Goal: Task Accomplishment & Management: Manage account settings

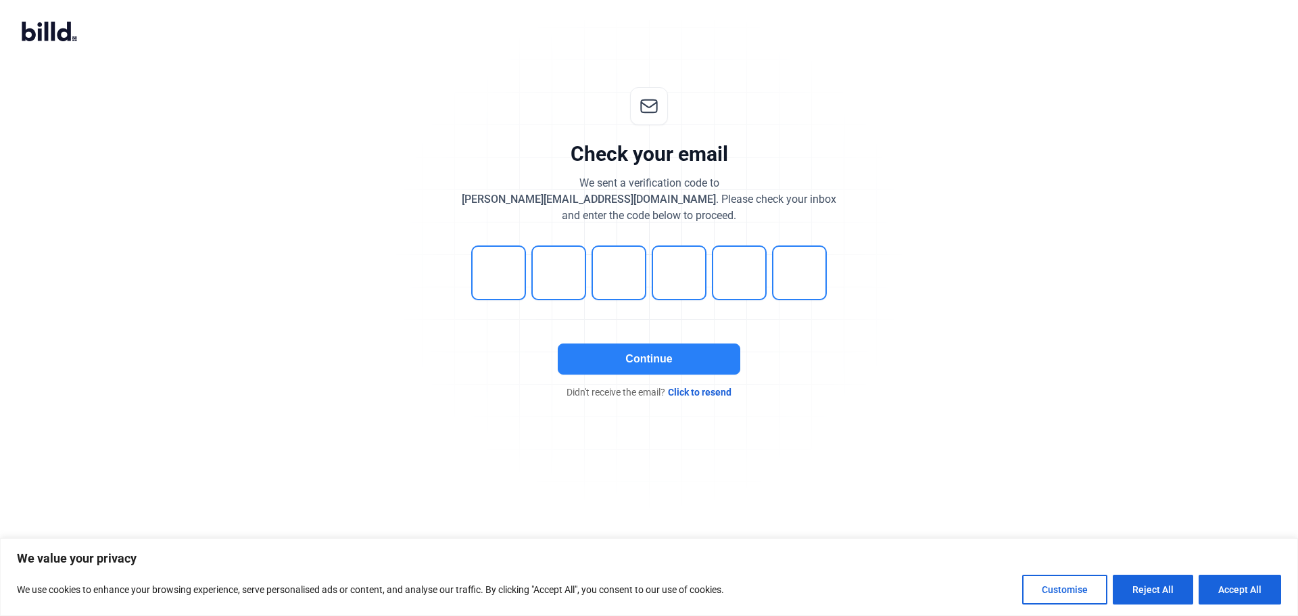
click at [656, 362] on button "Continue" at bounding box center [649, 358] width 183 height 31
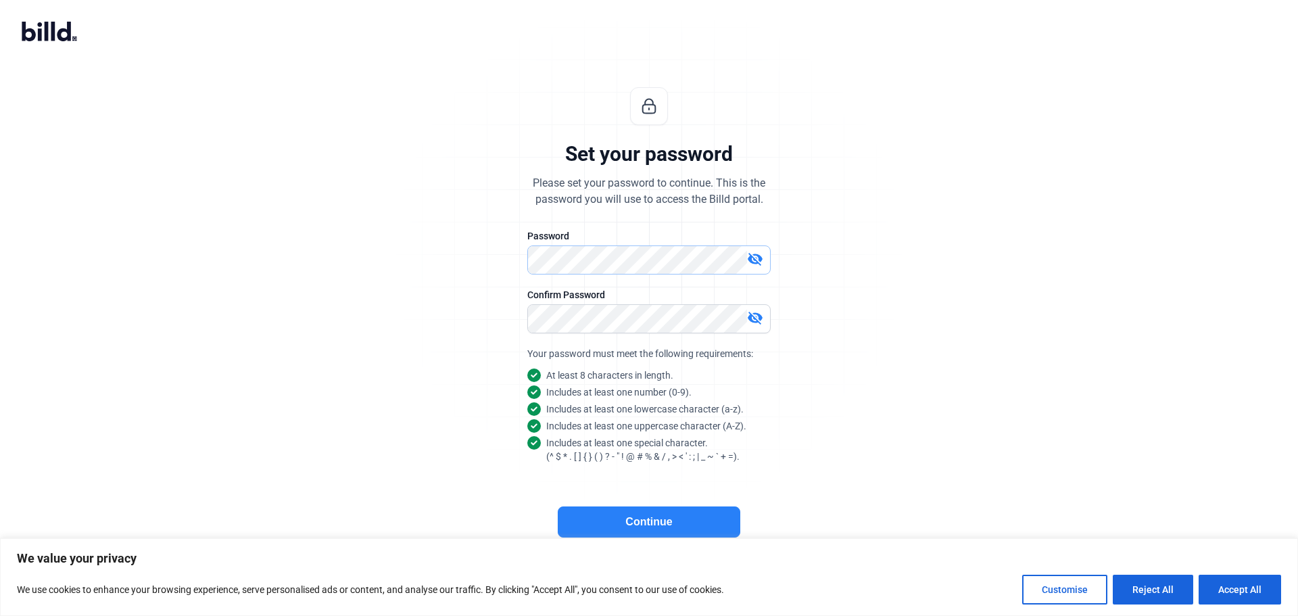
click at [506, 272] on div "Set your password Please set your password to continue. This is the password yo…" at bounding box center [649, 326] width 449 height 520
drag, startPoint x: 669, startPoint y: 518, endPoint x: 682, endPoint y: 521, distance: 13.8
click at [669, 519] on button "Continue" at bounding box center [649, 521] width 183 height 31
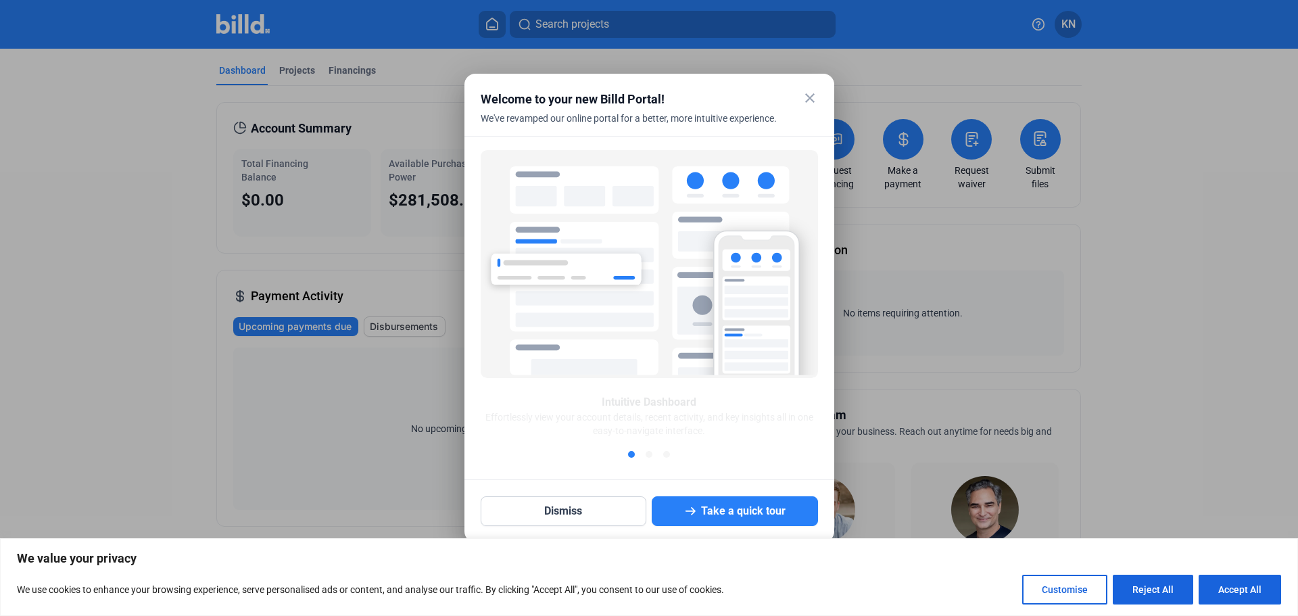
drag, startPoint x: 810, startPoint y: 94, endPoint x: 731, endPoint y: 180, distance: 116.3
click at [810, 94] on mat-icon "close" at bounding box center [810, 98] width 16 height 16
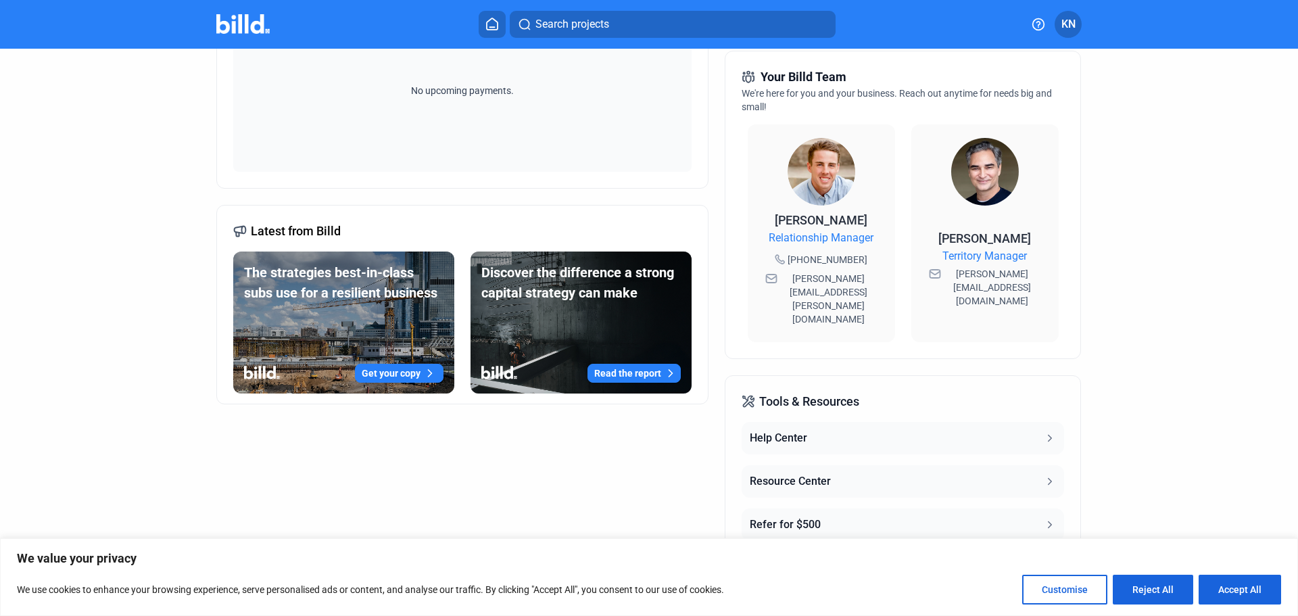
scroll to position [361, 0]
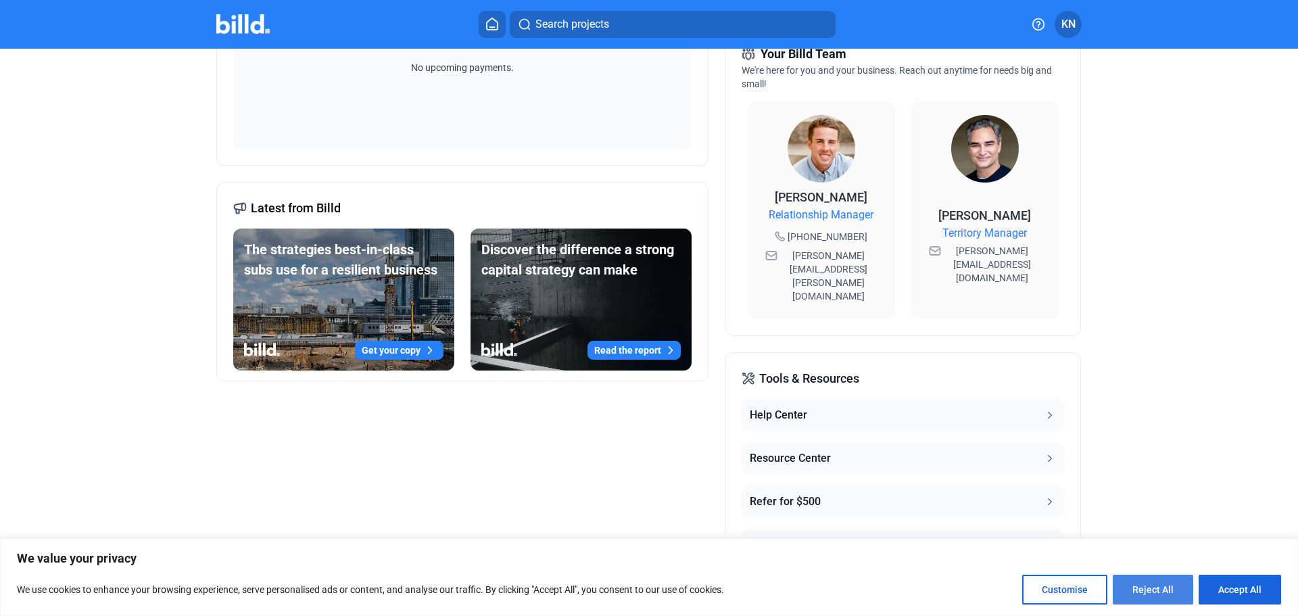
click at [1173, 589] on button "Reject All" at bounding box center [1153, 590] width 80 height 30
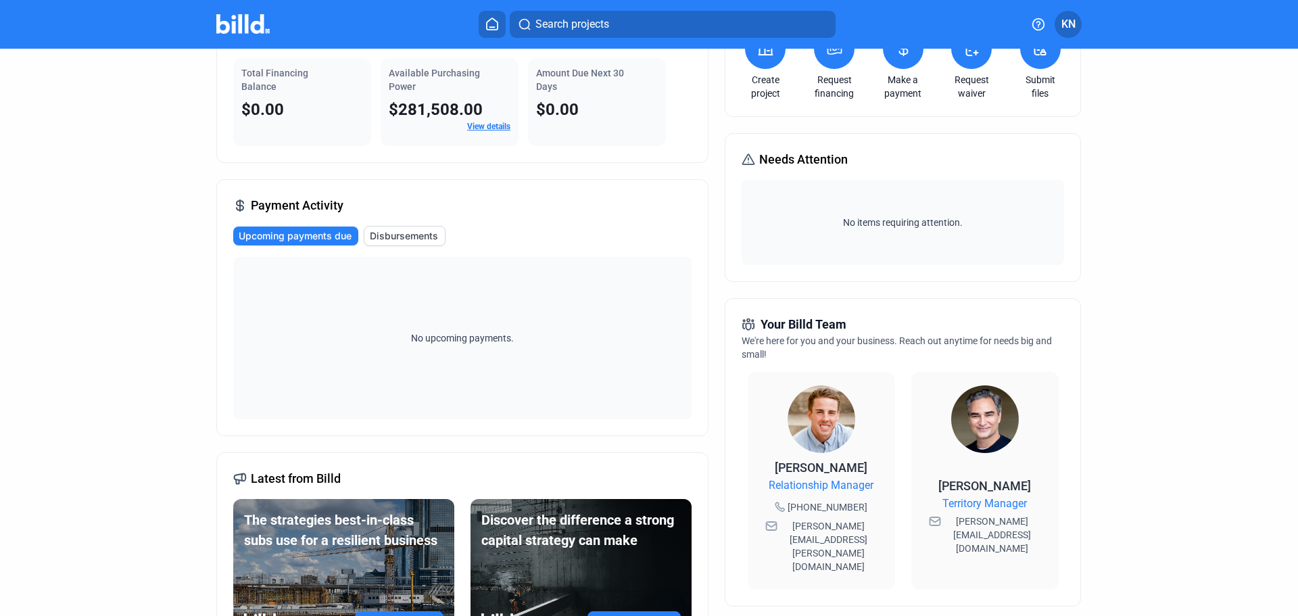
scroll to position [0, 0]
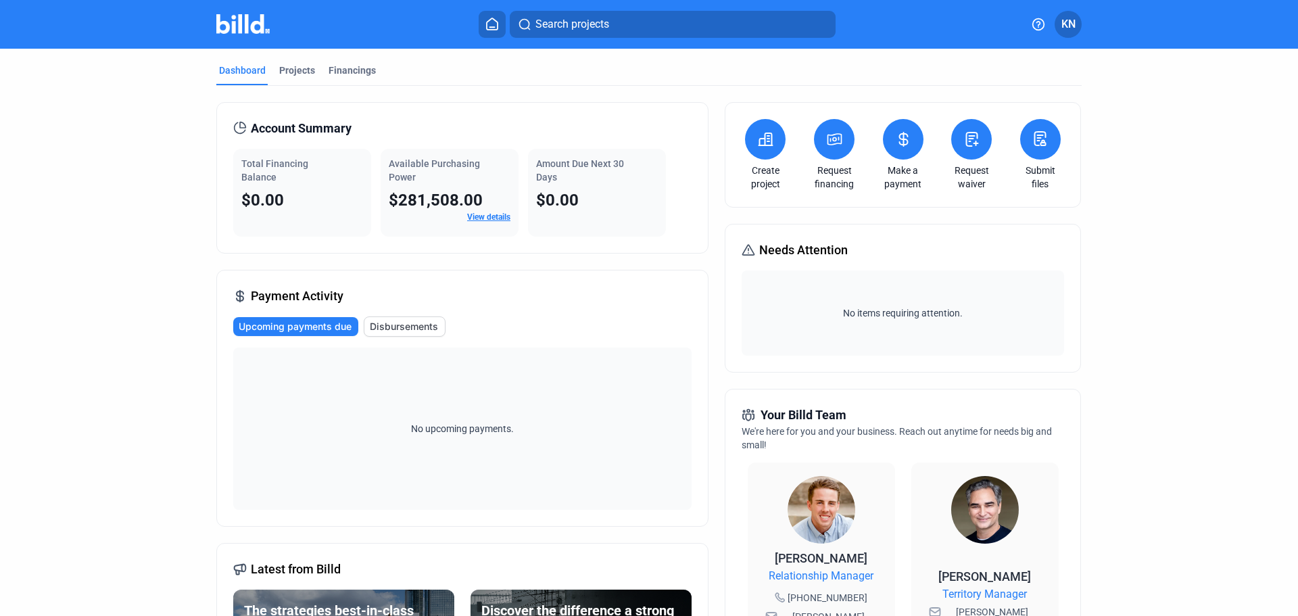
click at [405, 333] on button "Disbursements" at bounding box center [405, 326] width 82 height 20
click at [304, 332] on span "Upcoming payments due" at bounding box center [295, 327] width 113 height 14
click at [279, 74] on div "Projects" at bounding box center [297, 71] width 36 height 14
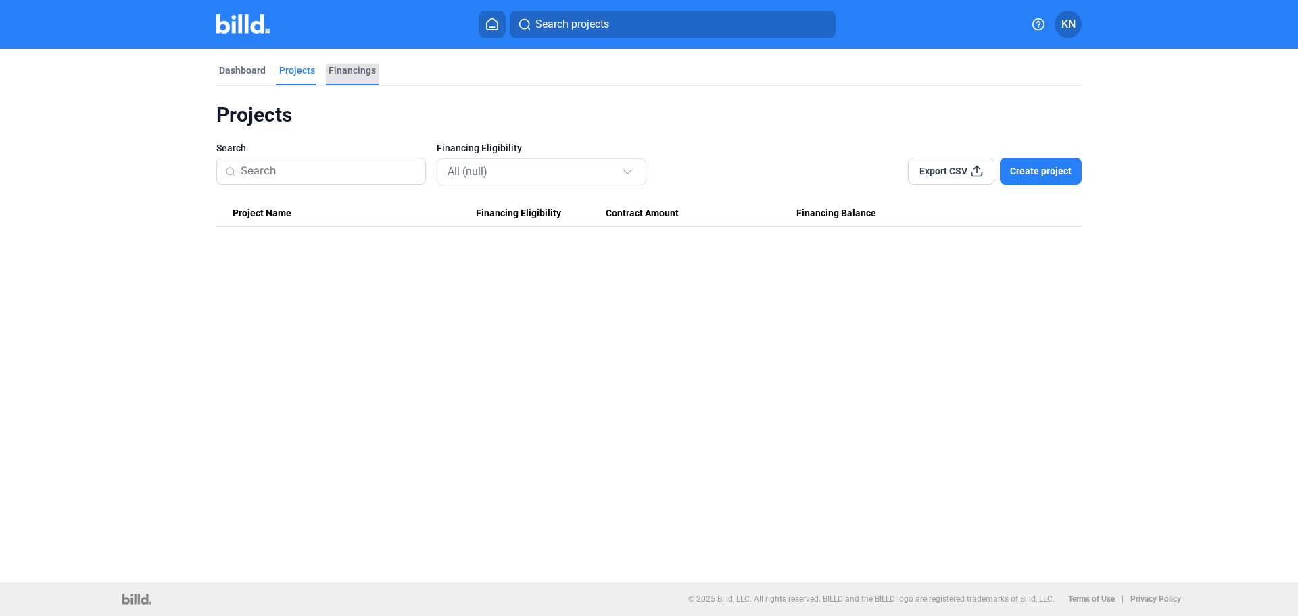
click at [335, 66] on div "Financings" at bounding box center [352, 71] width 47 height 14
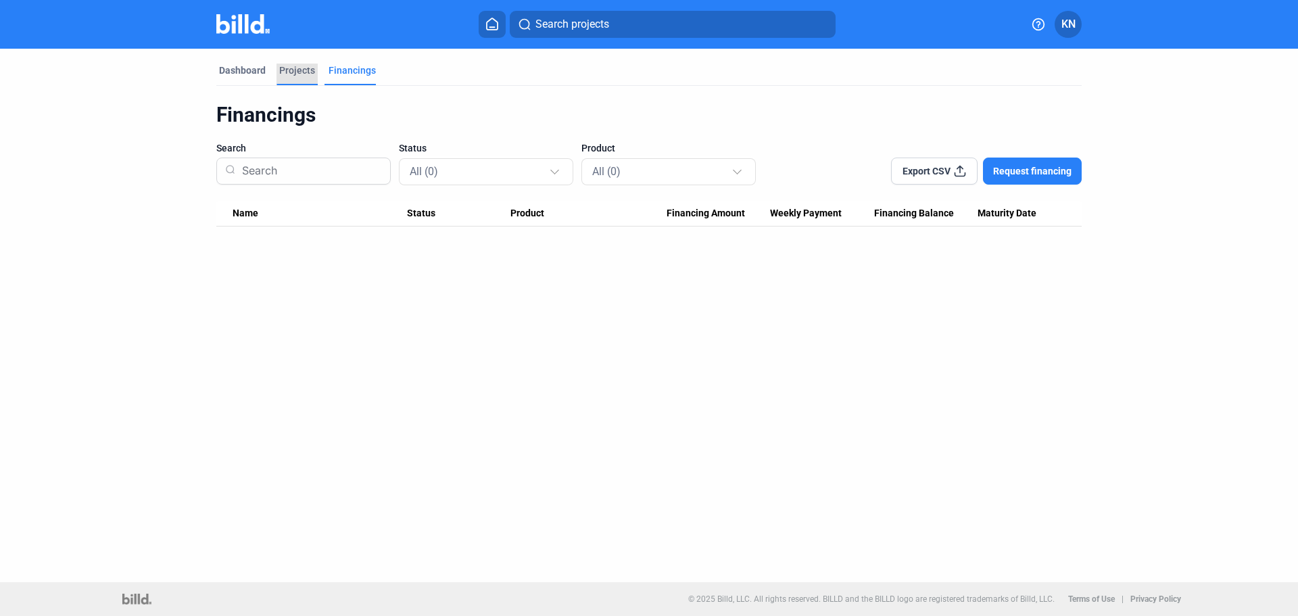
click at [302, 67] on div "Projects" at bounding box center [297, 71] width 36 height 14
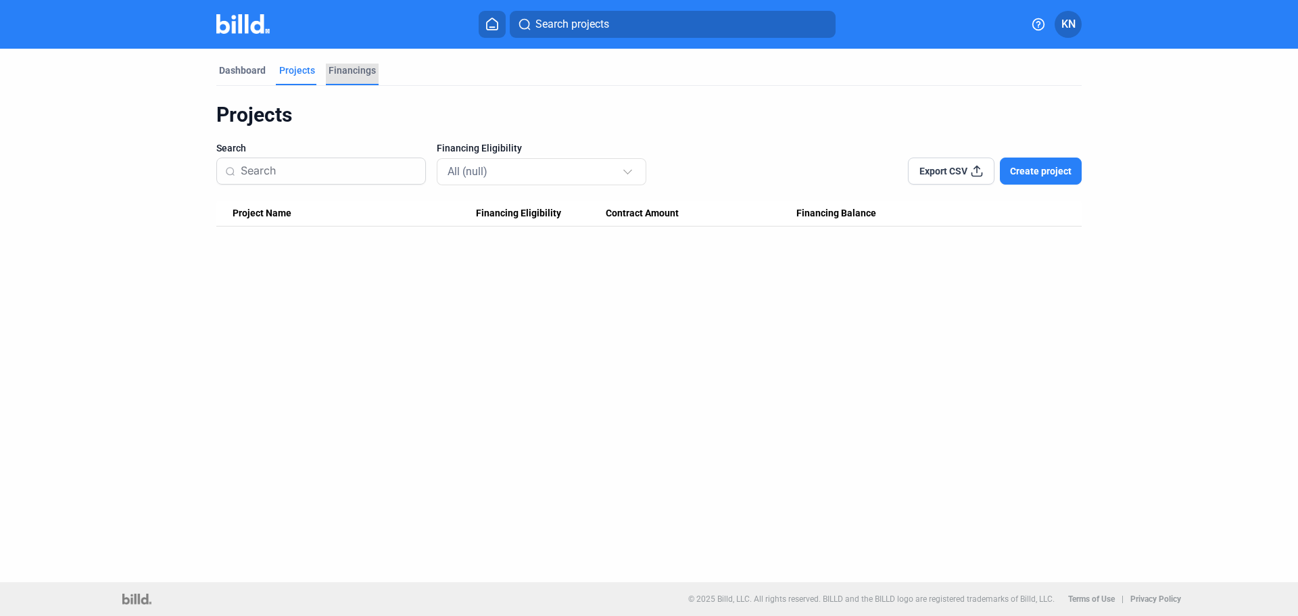
click at [339, 67] on div "Financings" at bounding box center [352, 71] width 47 height 14
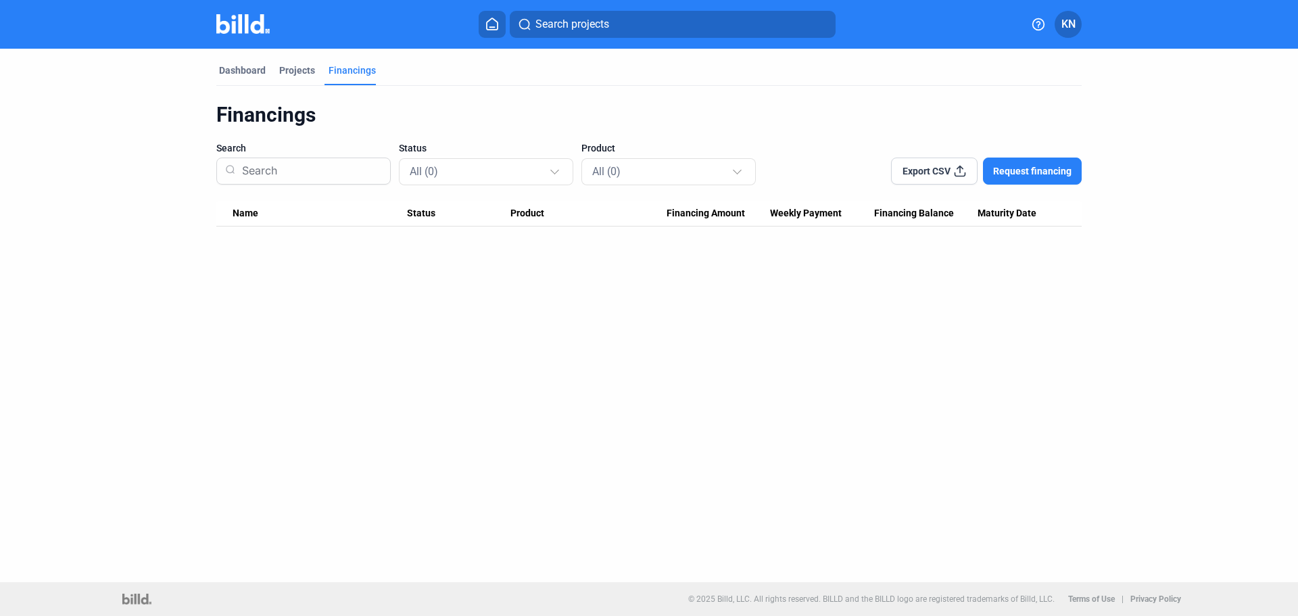
click at [815, 208] on span "Weekly Payment" at bounding box center [806, 214] width 72 height 12
click at [677, 218] on span "Financing Amount" at bounding box center [706, 214] width 78 height 12
click at [554, 218] on div "Product" at bounding box center [587, 214] width 155 height 12
drag, startPoint x: 249, startPoint y: 212, endPoint x: 406, endPoint y: 218, distance: 157.6
click at [252, 212] on span "Name" at bounding box center [246, 214] width 26 height 12
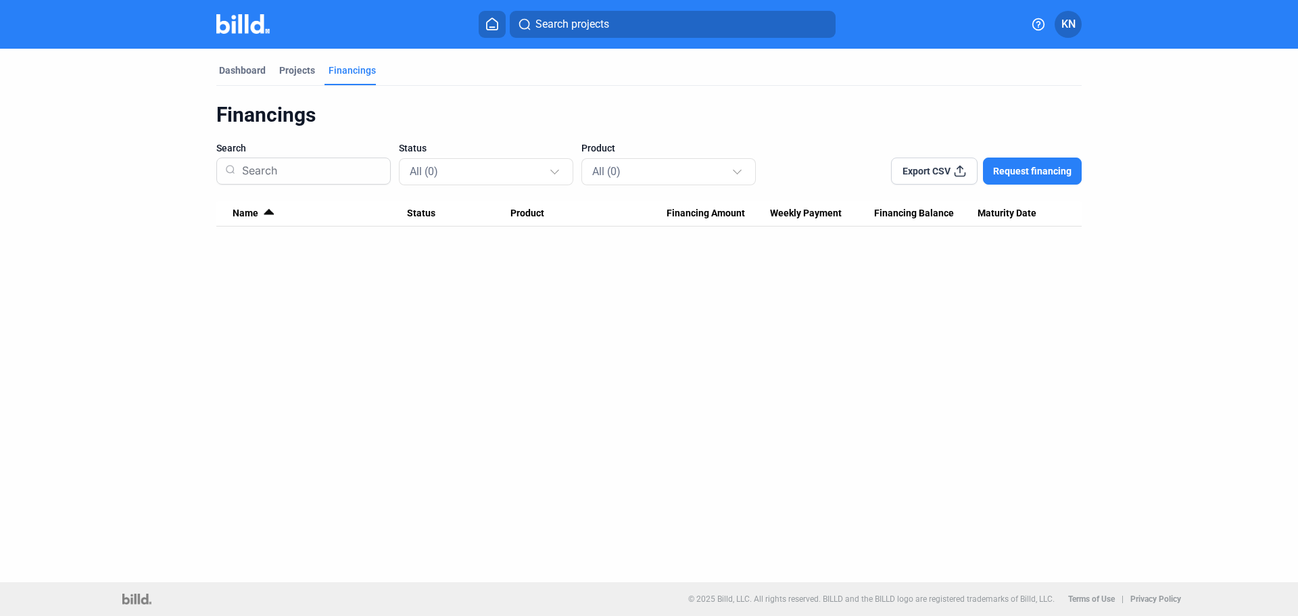
click at [433, 217] on span "Status" at bounding box center [421, 214] width 28 height 12
drag, startPoint x: 539, startPoint y: 216, endPoint x: 707, endPoint y: 215, distance: 167.6
click at [545, 217] on div "Product" at bounding box center [587, 214] width 155 height 12
click at [707, 215] on span "Financing Amount" at bounding box center [706, 214] width 78 height 12
click at [824, 211] on span "Weekly Payment" at bounding box center [806, 214] width 72 height 12
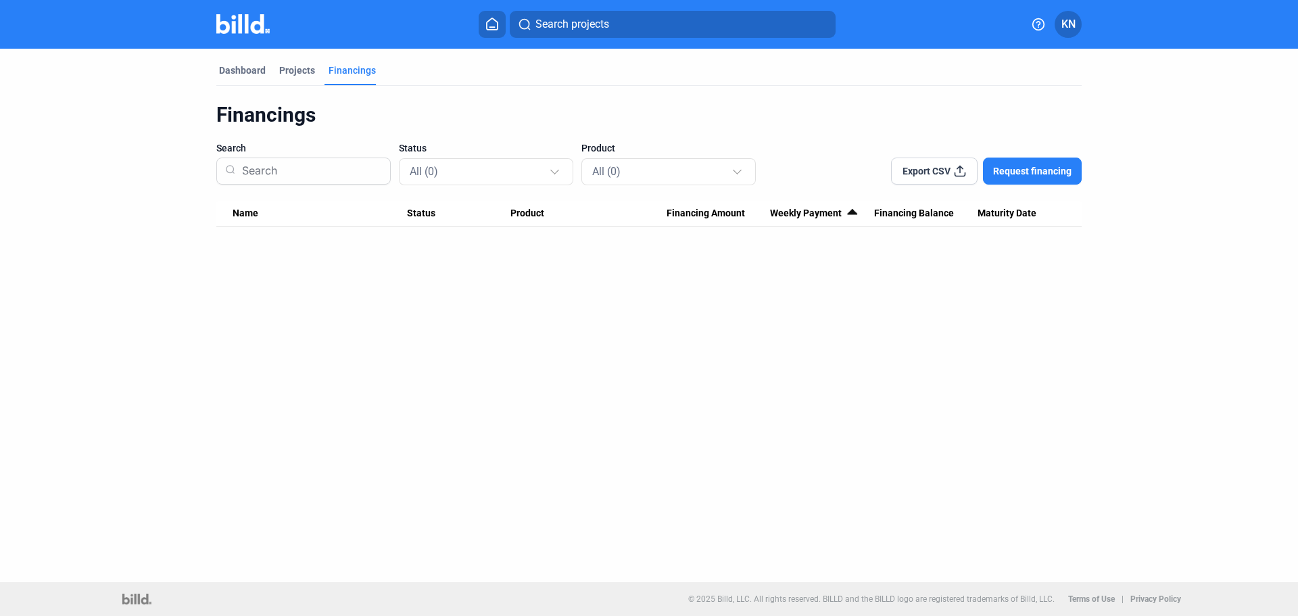
click at [945, 210] on span "Financing Balance" at bounding box center [914, 214] width 80 height 12
click at [1023, 208] on span "Maturity Date" at bounding box center [1006, 214] width 59 height 12
click at [304, 64] on mat-tab-group "Dashboard Projects Financings Financings Search Status All (0) Product All (0) …" at bounding box center [648, 138] width 865 height 178
click at [304, 64] on div "Projects" at bounding box center [297, 71] width 36 height 14
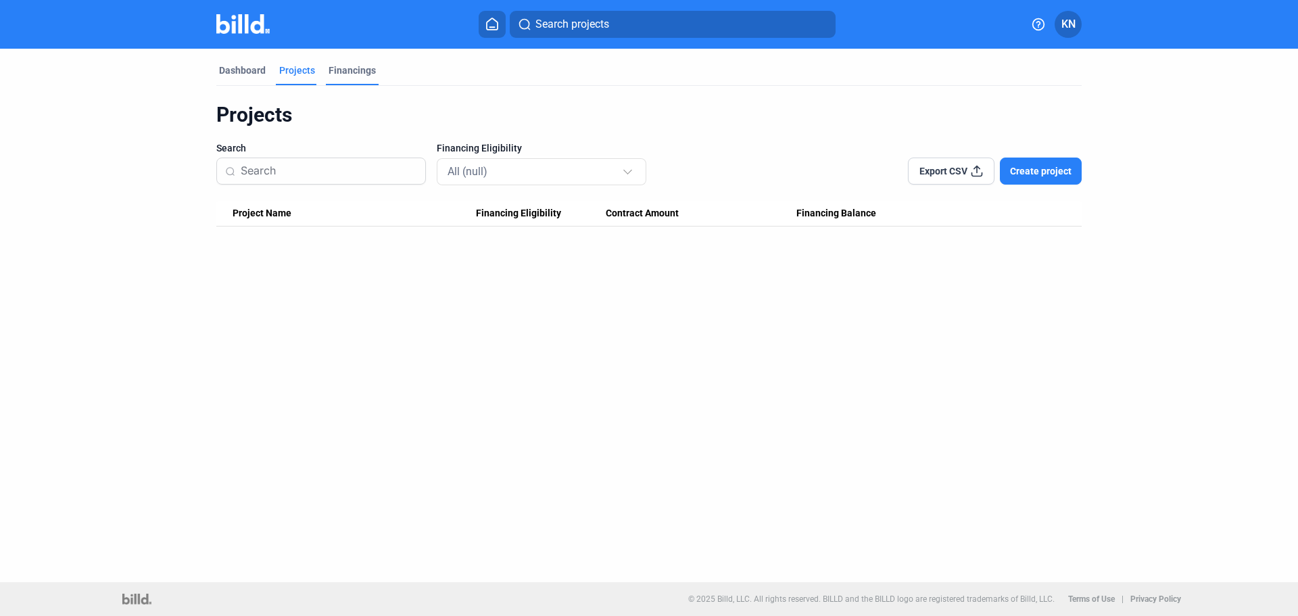
click at [342, 69] on div "Financings" at bounding box center [352, 71] width 47 height 14
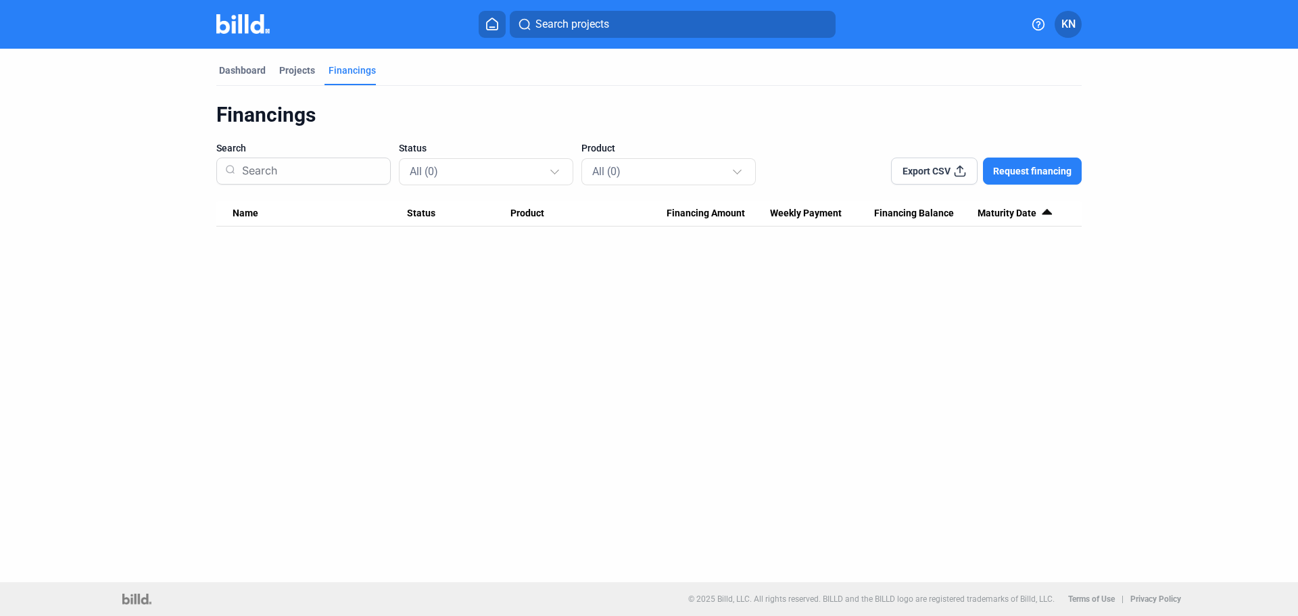
click at [721, 220] on Amount "Financing Amount" at bounding box center [719, 214] width 104 height 26
click at [848, 218] on div "Weekly Payment" at bounding box center [822, 214] width 104 height 12
click at [852, 211] on div at bounding box center [850, 210] width 8 height 1
click at [826, 213] on span "Weekly Payment" at bounding box center [806, 214] width 72 height 12
click at [290, 69] on div "Projects" at bounding box center [297, 71] width 36 height 14
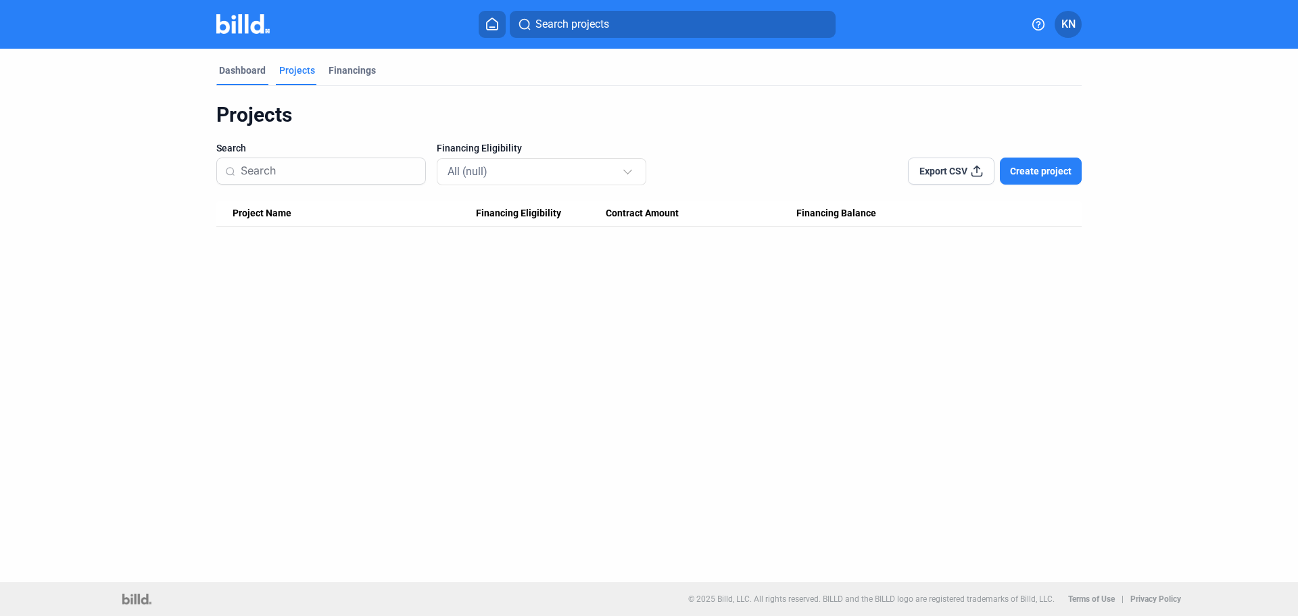
click at [241, 71] on div "Dashboard" at bounding box center [242, 71] width 47 height 14
